Goal: Transaction & Acquisition: Subscribe to service/newsletter

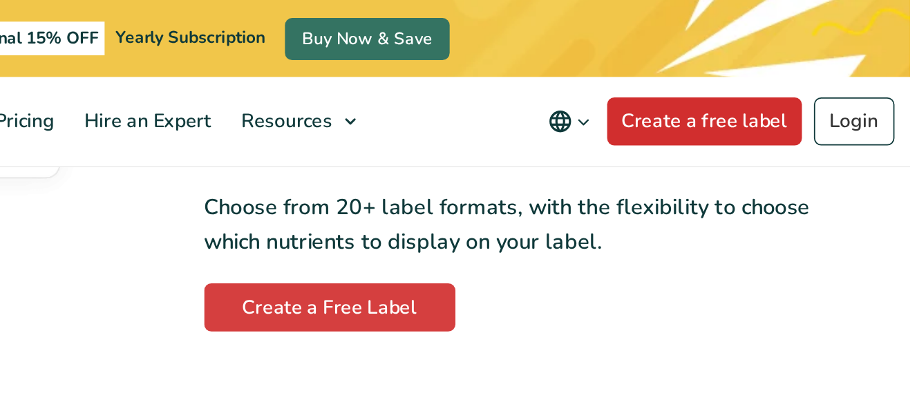
scroll to position [1203, 0]
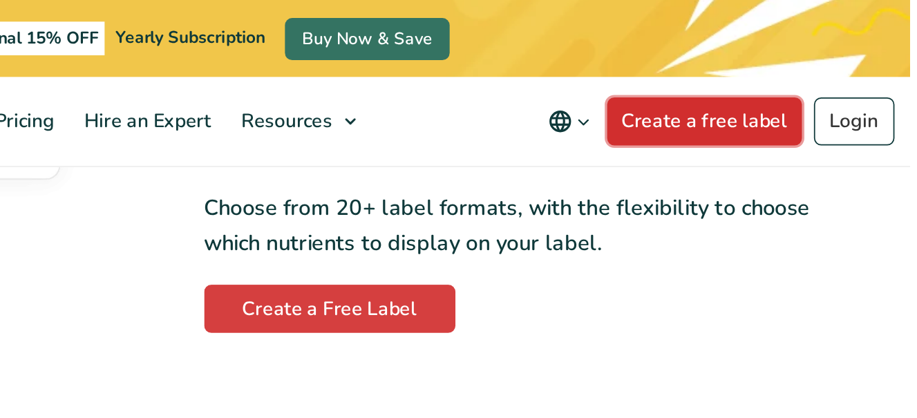
click at [821, 73] on link "Create a free label" at bounding box center [799, 70] width 112 height 28
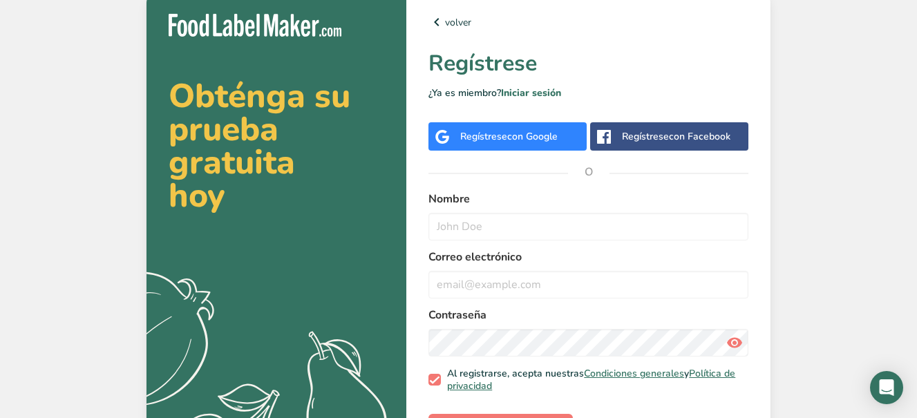
click at [662, 142] on div "Regístrese con Facebook" at bounding box center [676, 136] width 108 height 15
